Goal: Information Seeking & Learning: Learn about a topic

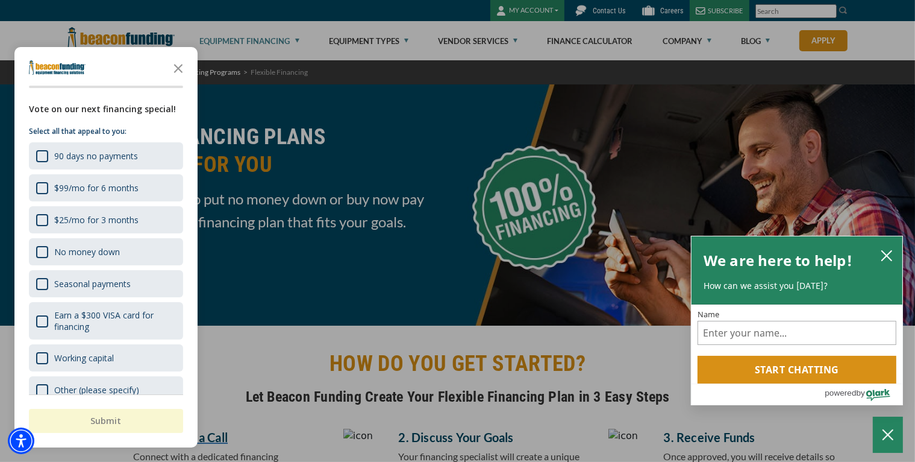
click at [399, 119] on div at bounding box center [457, 231] width 915 height 462
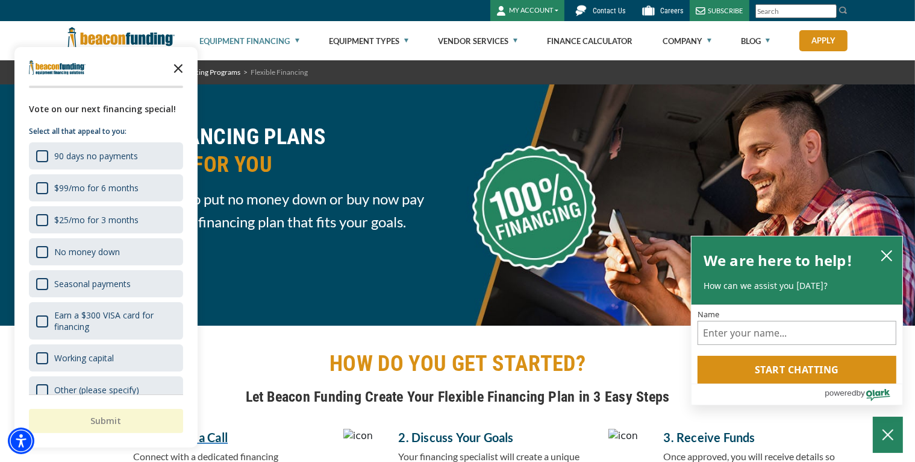
click at [178, 67] on icon "Close the survey" at bounding box center [178, 67] width 24 height 24
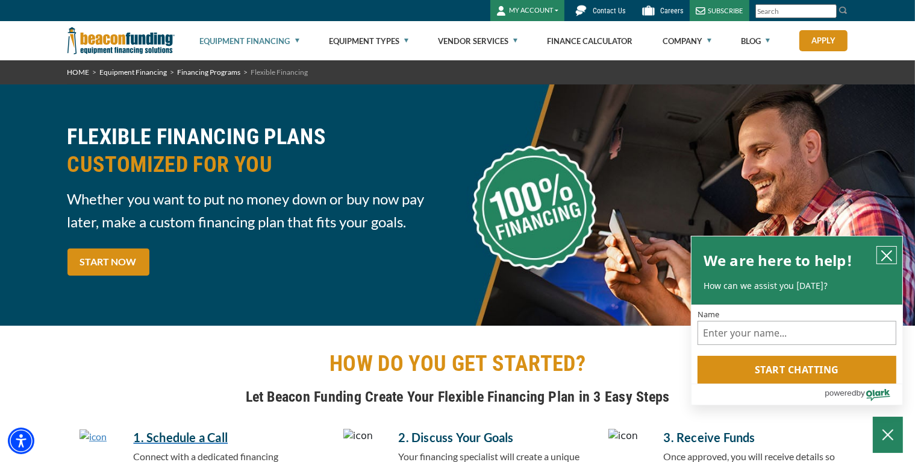
click at [884, 261] on icon "close chatbox" at bounding box center [887, 255] width 12 height 12
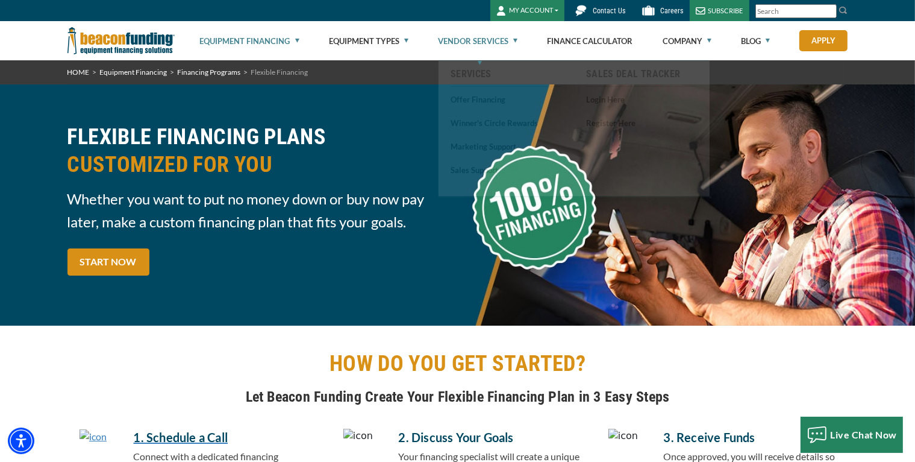
click at [517, 42] on link "Vendor Services" at bounding box center [478, 41] width 80 height 39
